Goal: Task Accomplishment & Management: Use online tool/utility

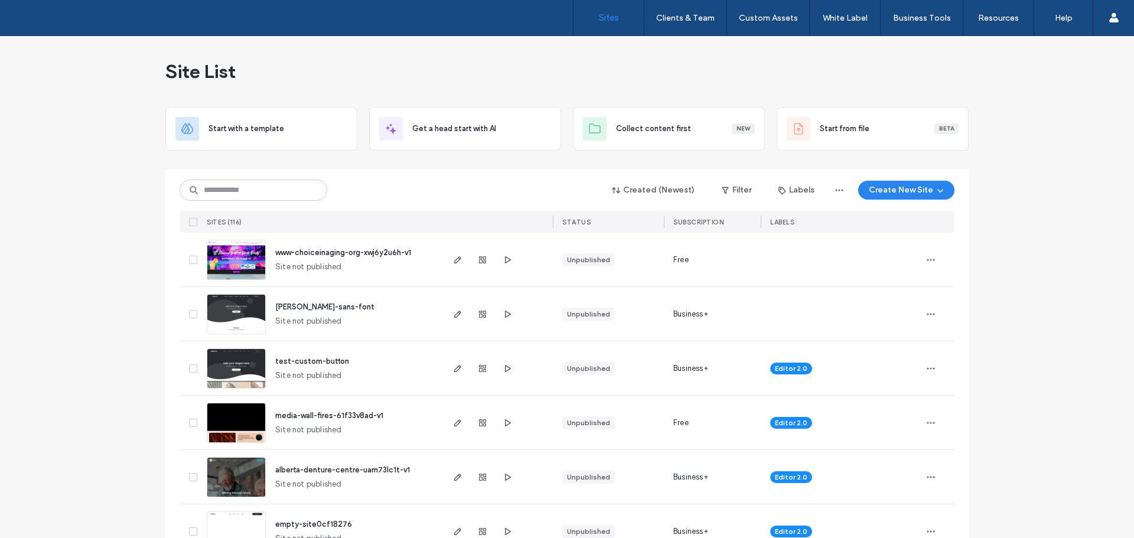
click at [231, 363] on img at bounding box center [236, 389] width 58 height 80
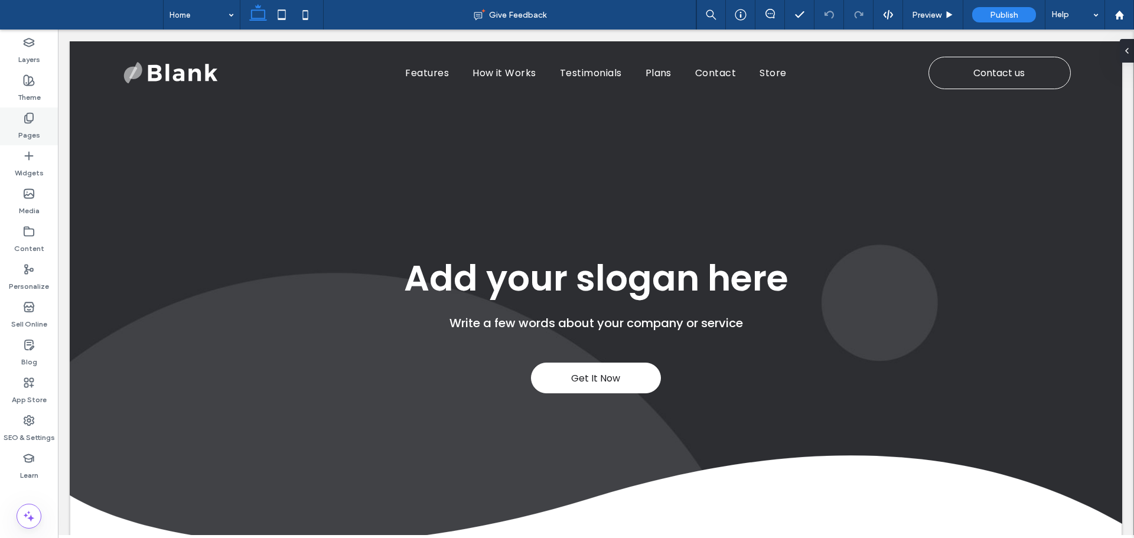
click at [35, 122] on div "Pages" at bounding box center [29, 126] width 58 height 38
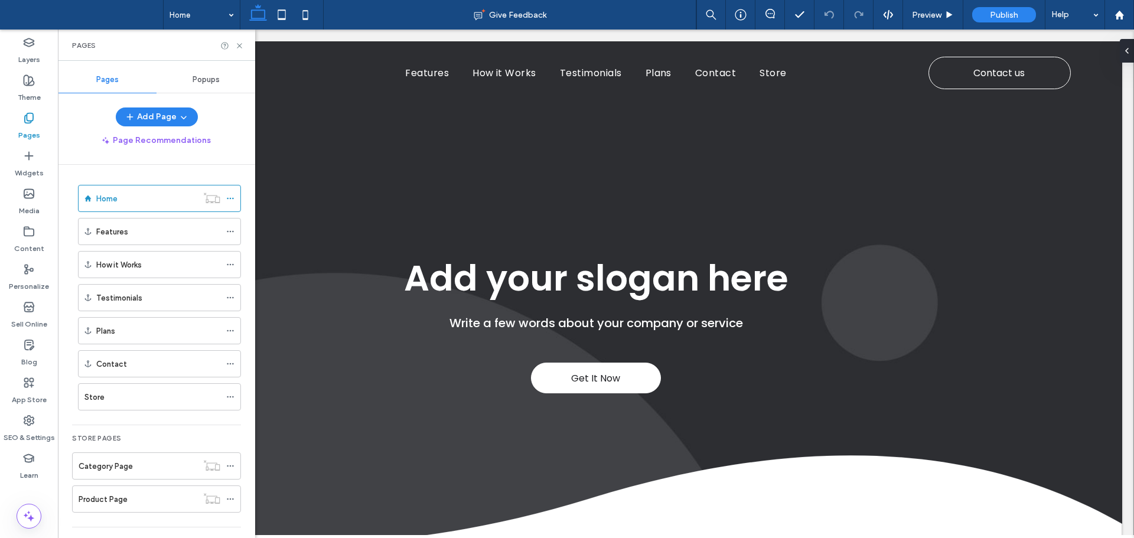
click at [206, 87] on div "Popups" at bounding box center [206, 80] width 99 height 26
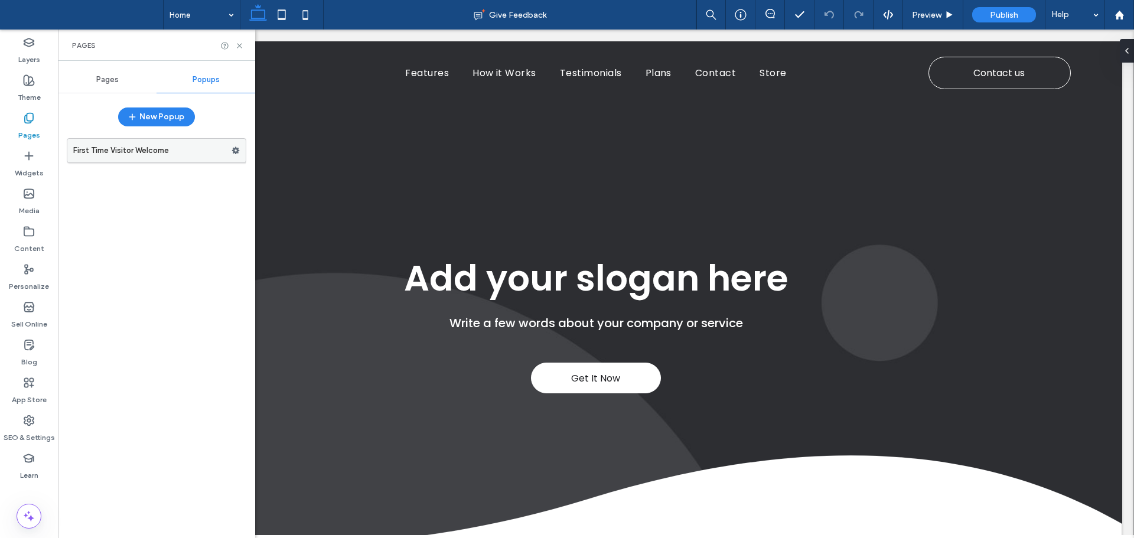
click at [147, 152] on label "First Time Visitor Welcome" at bounding box center [152, 151] width 158 height 24
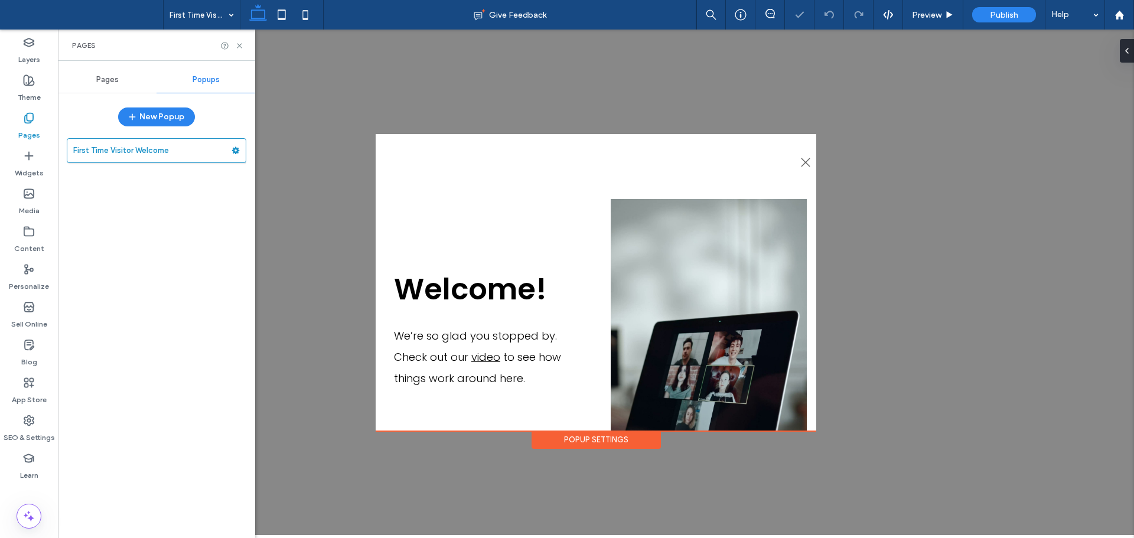
click at [234, 46] on div at bounding box center [232, 45] width 24 height 9
drag, startPoint x: 193, startPoint y: 24, endPoint x: 238, endPoint y: 48, distance: 51.3
click at [238, 48] on icon at bounding box center [239, 45] width 9 height 9
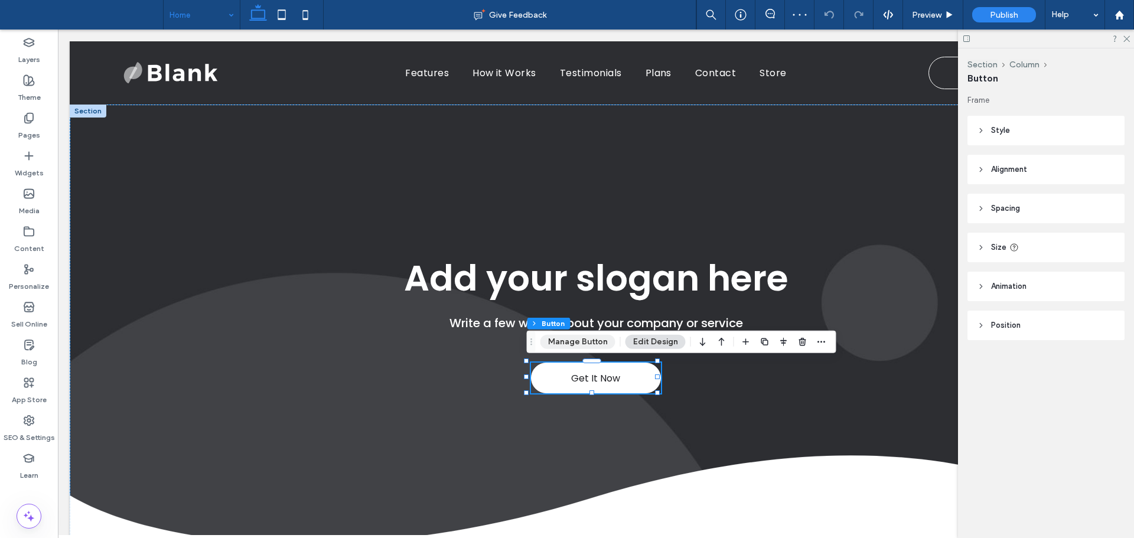
click at [578, 341] on button "Manage Button" at bounding box center [577, 342] width 75 height 14
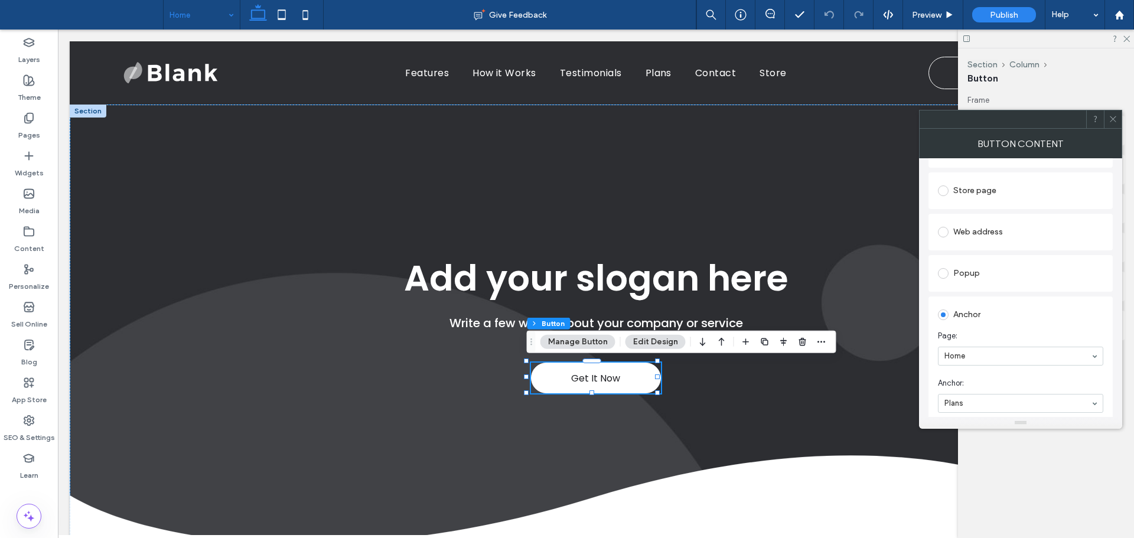
scroll to position [177, 0]
click at [970, 318] on div "Popup" at bounding box center [1020, 327] width 165 height 19
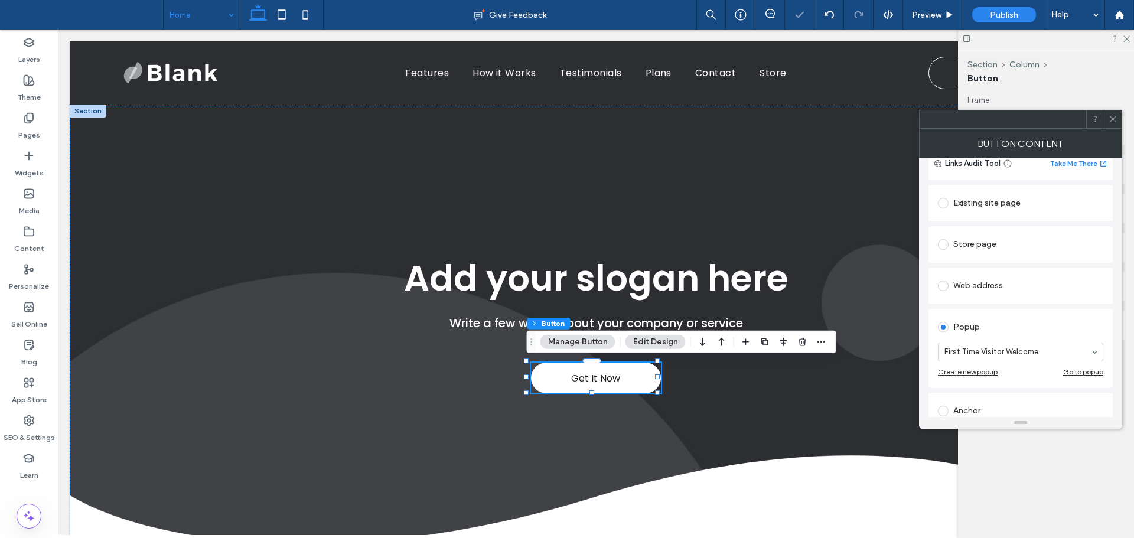
drag, startPoint x: 1114, startPoint y: 121, endPoint x: 963, endPoint y: 106, distance: 152.0
click at [1114, 121] on icon at bounding box center [1113, 119] width 9 height 9
